Goal: Information Seeking & Learning: Learn about a topic

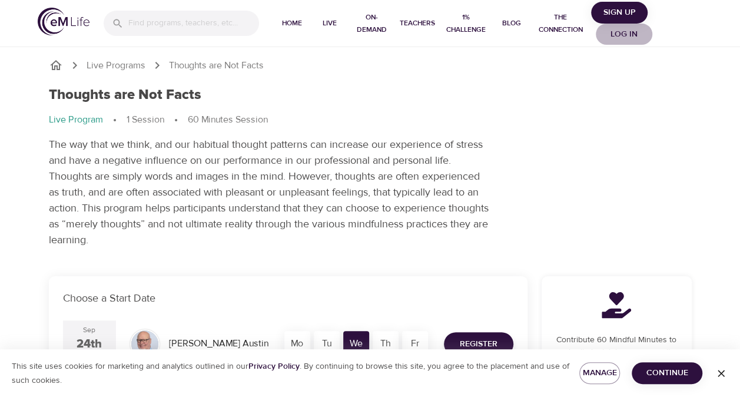
click at [620, 31] on span "Log in" at bounding box center [623, 34] width 47 height 15
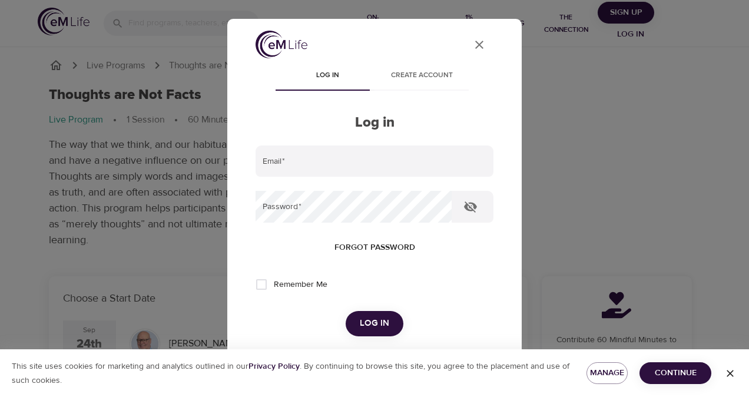
type input "[EMAIL_ADDRESS][DOMAIN_NAME]"
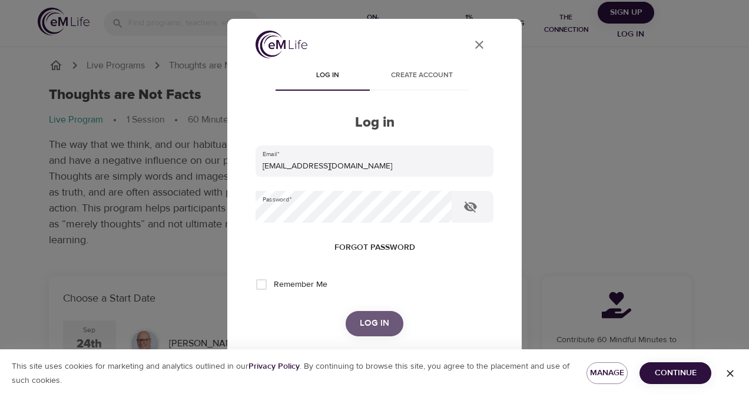
click at [360, 319] on span "Log in" at bounding box center [374, 322] width 29 height 15
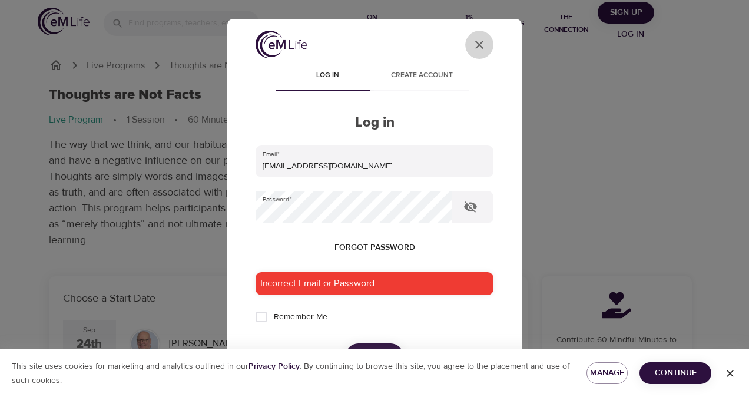
click at [465, 46] on button "User Profile" at bounding box center [479, 45] width 28 height 28
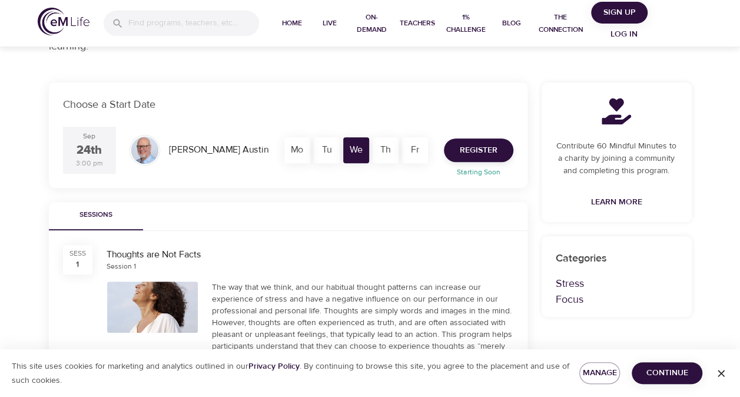
scroll to position [220, 0]
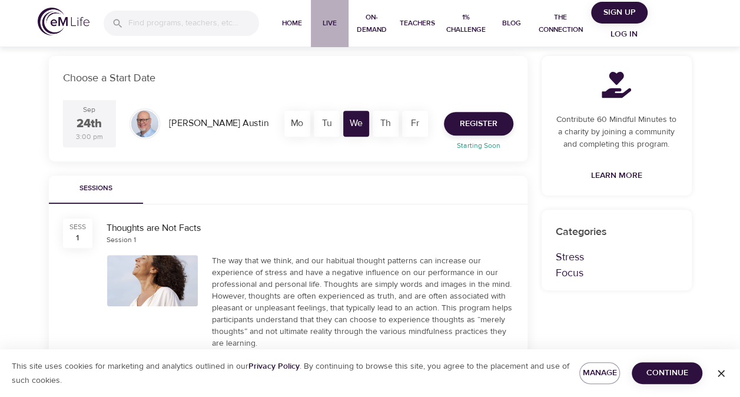
click at [337, 12] on button "Live" at bounding box center [330, 23] width 38 height 47
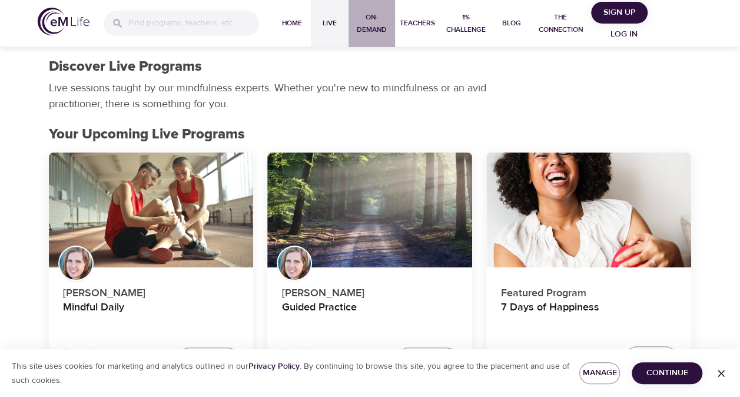
click at [354, 26] on span "On-Demand" at bounding box center [371, 23] width 37 height 25
select select "recent"
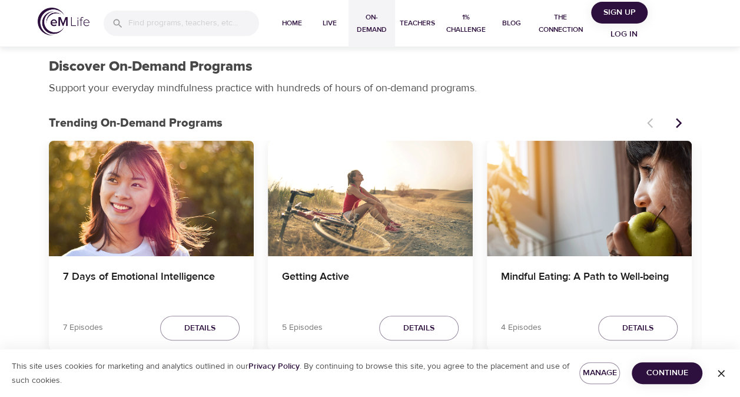
click at [184, 234] on div "7 Days of Emotional Intelligence" at bounding box center [151, 198] width 205 height 115
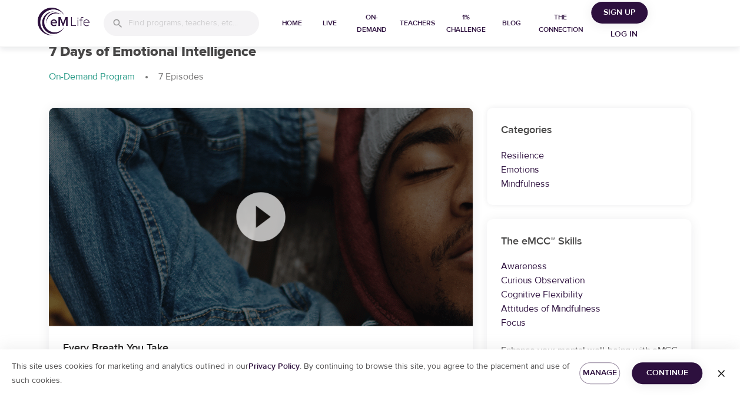
scroll to position [44, 0]
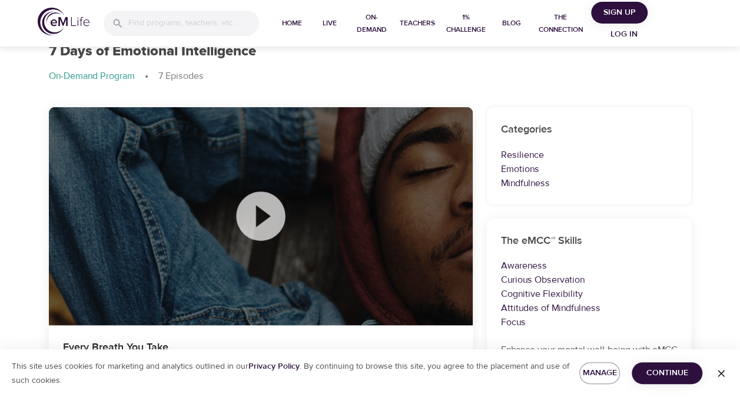
click at [264, 220] on icon at bounding box center [260, 216] width 59 height 59
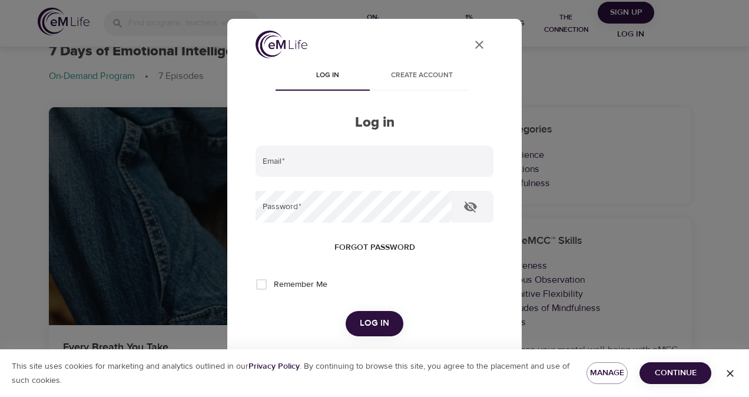
type input "[EMAIL_ADDRESS][DOMAIN_NAME]"
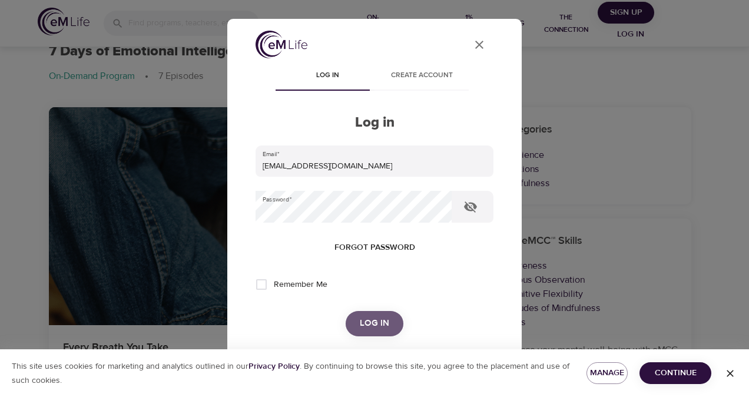
click at [365, 318] on span "Log in" at bounding box center [374, 322] width 29 height 15
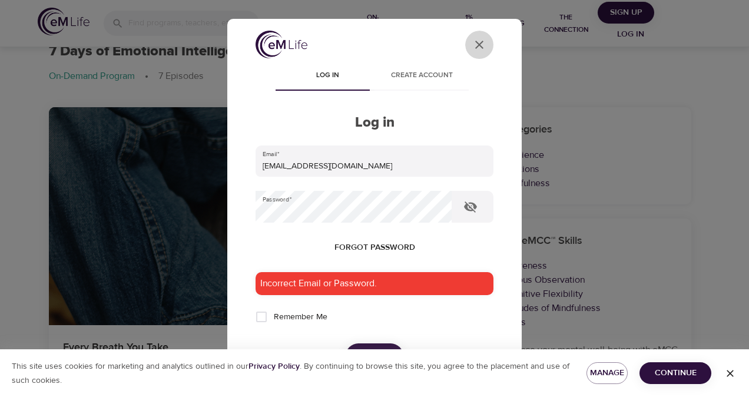
click at [472, 41] on icon "User Profile" at bounding box center [479, 45] width 14 height 14
